Goal: Navigation & Orientation: Find specific page/section

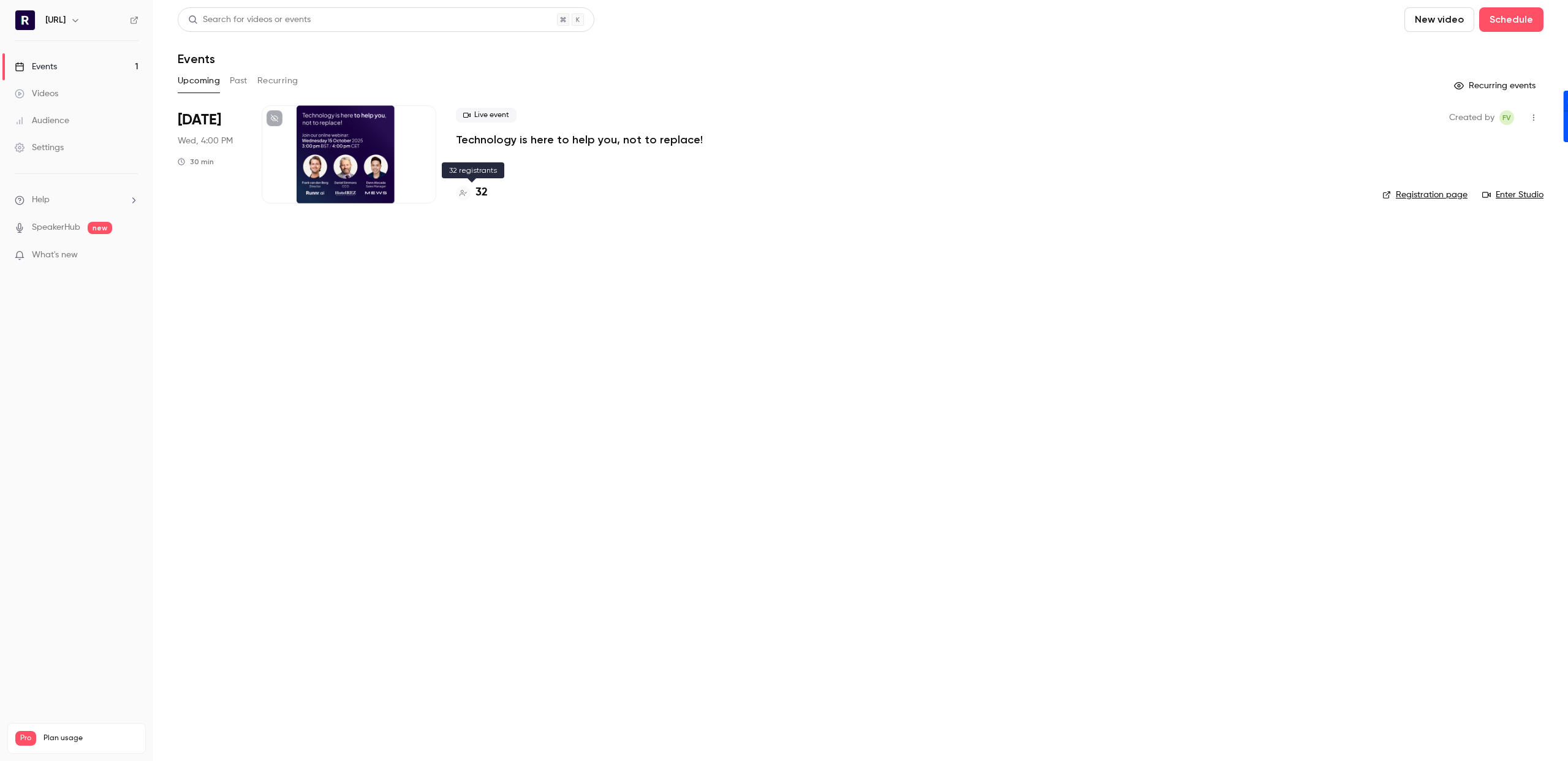
click at [480, 187] on h4 "32" at bounding box center [481, 192] width 13 height 16
